Goal: Check status: Check status

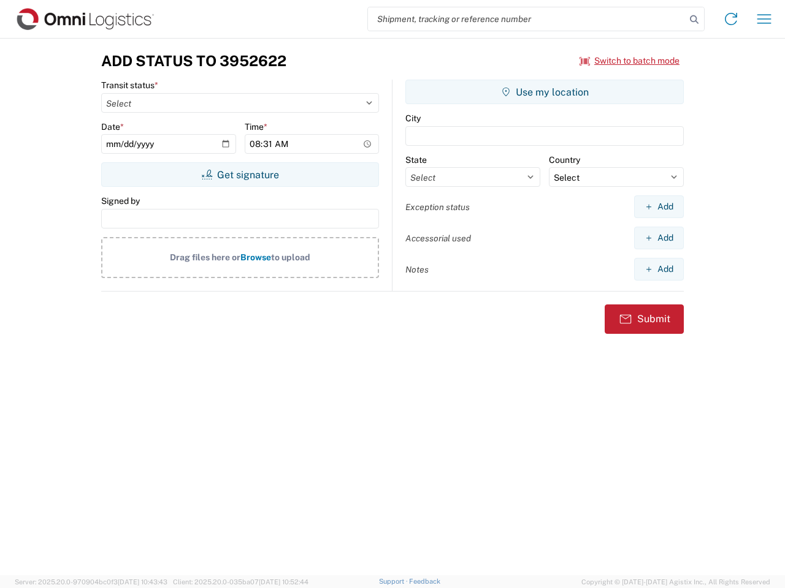
click at [527, 19] on input "search" at bounding box center [526, 18] width 317 height 23
click at [694, 20] on icon at bounding box center [693, 19] width 17 height 17
click at [731, 19] on icon at bounding box center [731, 19] width 20 height 20
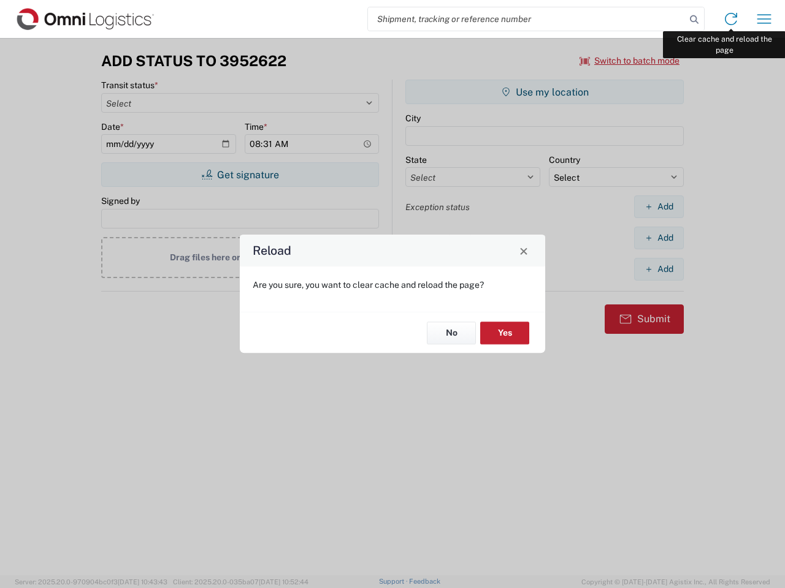
click at [764, 19] on div "Reload Are you sure, you want to clear cache and reload the page? No Yes" at bounding box center [392, 294] width 785 height 588
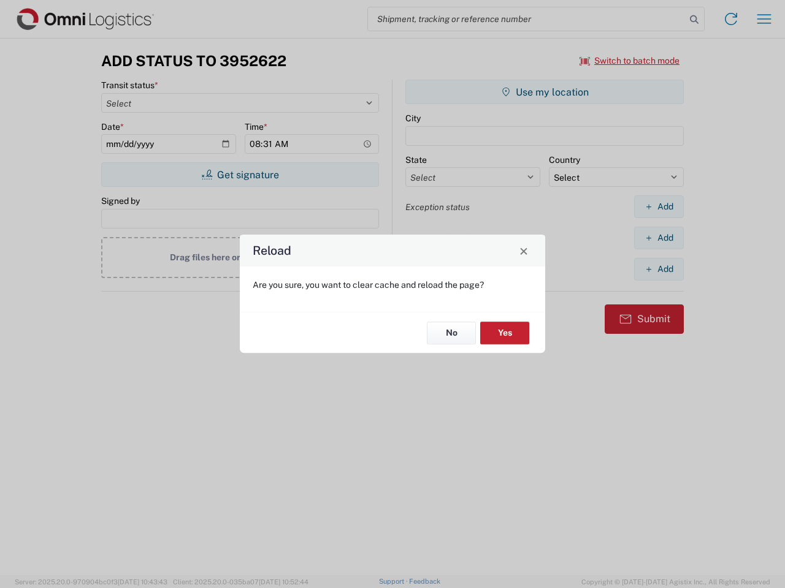
click at [629, 61] on div "Reload Are you sure, you want to clear cache and reload the page? No Yes" at bounding box center [392, 294] width 785 height 588
click at [240, 175] on div "Reload Are you sure, you want to clear cache and reload the page? No Yes" at bounding box center [392, 294] width 785 height 588
click at [544, 92] on div "Reload Are you sure, you want to clear cache and reload the page? No Yes" at bounding box center [392, 294] width 785 height 588
click at [658, 207] on div "Reload Are you sure, you want to clear cache and reload the page? No Yes" at bounding box center [392, 294] width 785 height 588
click at [658, 238] on div "Reload Are you sure, you want to clear cache and reload the page? No Yes" at bounding box center [392, 294] width 785 height 588
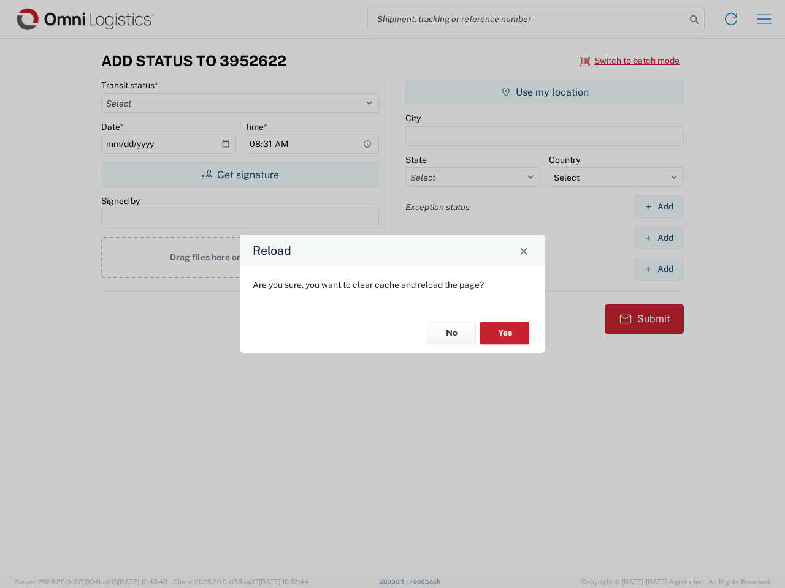
click at [658, 269] on div "Reload Are you sure, you want to clear cache and reload the page? No Yes" at bounding box center [392, 294] width 785 height 588
